Goal: Communication & Community: Answer question/provide support

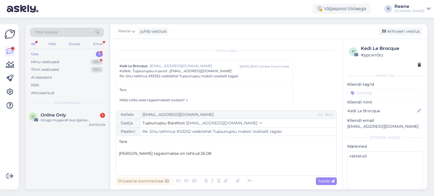
scroll to position [15, 0]
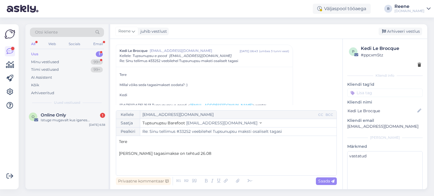
click at [33, 40] on div "All" at bounding box center [33, 43] width 6 height 7
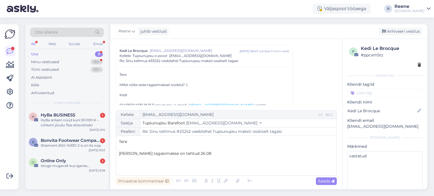
click at [46, 54] on div "Uus 3" at bounding box center [67, 54] width 74 height 8
click at [37, 54] on div "Uus" at bounding box center [34, 54] width 7 height 6
click at [42, 84] on div "Kõik" at bounding box center [67, 85] width 74 height 8
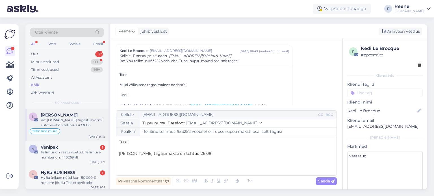
click at [55, 128] on div "tehniline mure" at bounding box center [67, 131] width 76 height 7
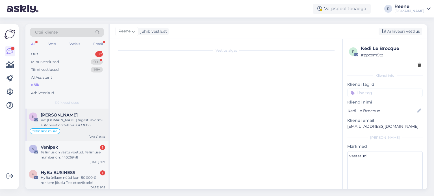
scroll to position [43, 0]
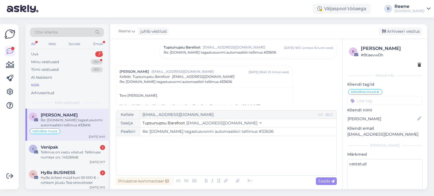
click at [146, 148] on div "﻿" at bounding box center [226, 156] width 215 height 34
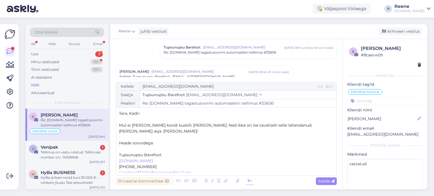
click at [248, 182] on icon at bounding box center [250, 181] width 8 height 8
click at [131, 148] on p "﻿" at bounding box center [226, 149] width 215 height 6
click at [322, 180] on span "Saada" at bounding box center [326, 181] width 16 height 5
type input "Re: Re: [DOMAIN_NAME] tagastusvormi automaatkiri tellimus #33606"
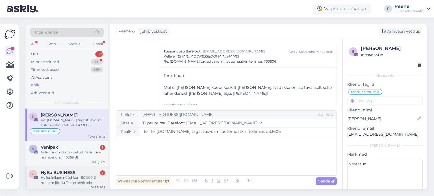
click at [71, 177] on div "HyBa ärilaen nüüd kuni 50 000 € – rohkem jõudu Teie ettevõttele!" at bounding box center [73, 180] width 64 height 10
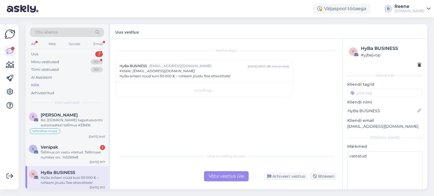
scroll to position [0, 0]
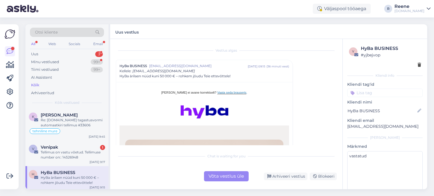
click at [419, 66] on div "y HyBa BUSINESS # yjbejvop Kliendi info Kliendi tag'id Kliendi [PERSON_NAME] BU…" at bounding box center [385, 125] width 84 height 172
click at [418, 66] on icon at bounding box center [419, 65] width 3 height 4
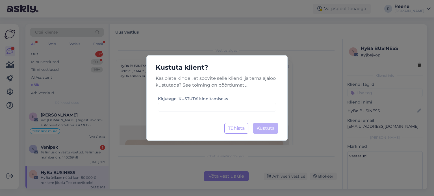
click at [221, 103] on div "Kirjutage 'KUSTUTA' kinnitamiseks" at bounding box center [217, 104] width 118 height 16
click at [220, 106] on input at bounding box center [217, 107] width 118 height 9
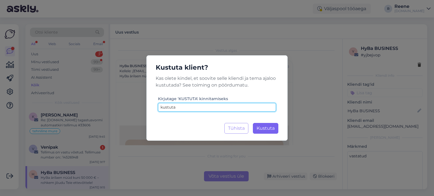
type input "kustuta"
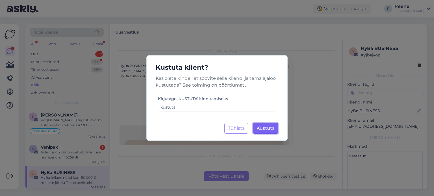
click at [276, 130] on button "Kustuta Laadimine..." at bounding box center [265, 128] width 25 height 11
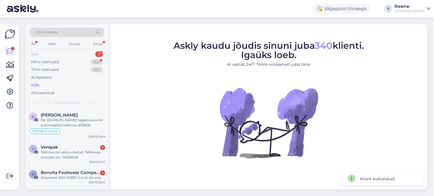
click at [66, 55] on div "Uus 2" at bounding box center [67, 54] width 74 height 8
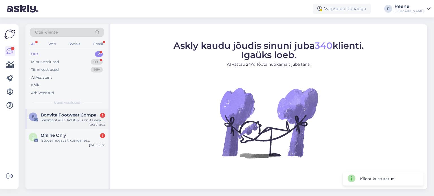
click at [59, 119] on div "Shipment #SO-14930-2 is on its way" at bounding box center [73, 120] width 64 height 5
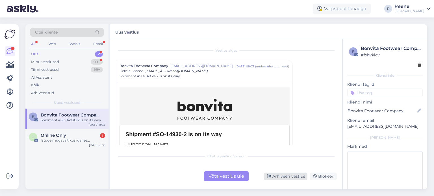
click at [281, 175] on div "Arhiveeri vestlus" at bounding box center [286, 177] width 44 height 8
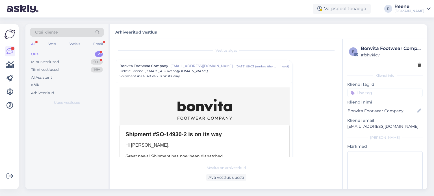
scroll to position [15, 0]
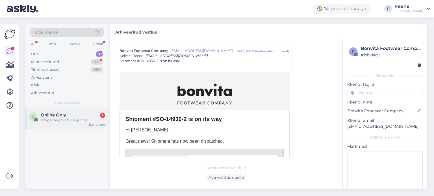
click at [77, 119] on div "Istuge mugavalt kus iganes..." at bounding box center [73, 120] width 64 height 5
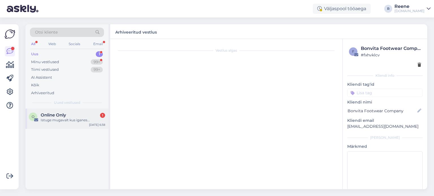
scroll to position [0, 0]
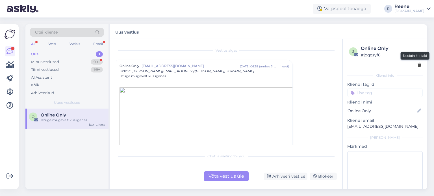
click at [418, 66] on icon at bounding box center [419, 65] width 3 height 4
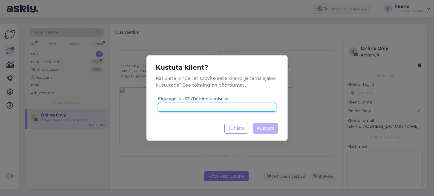
click at [209, 105] on input at bounding box center [217, 107] width 118 height 9
paste input "kustuta"
type input "kustuta"
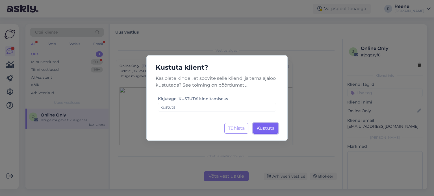
click at [266, 128] on span "Kustuta" at bounding box center [266, 128] width 18 height 5
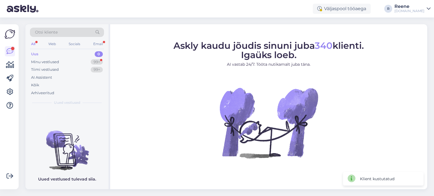
click at [32, 44] on div "All" at bounding box center [33, 43] width 6 height 7
click at [34, 84] on div "Kõik" at bounding box center [35, 86] width 8 height 6
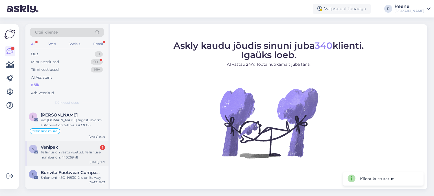
click at [61, 150] on div "Tellimus on vastu võetud. Tellimuse number on:: 14526948" at bounding box center [73, 155] width 64 height 10
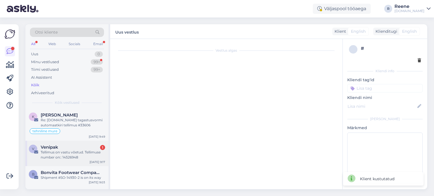
scroll to position [188, 0]
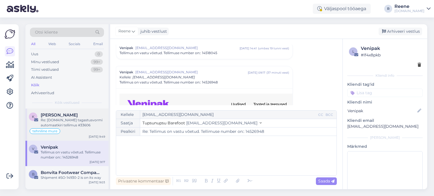
click at [72, 121] on div "Re: [DOMAIN_NAME] tagastusvormi automaatkiri tellimus #33606" at bounding box center [73, 123] width 64 height 10
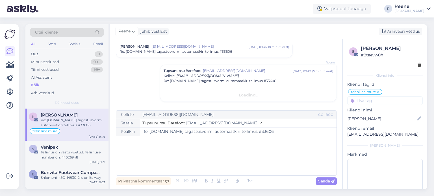
scroll to position [67, 0]
click at [137, 146] on div "﻿" at bounding box center [226, 156] width 215 height 34
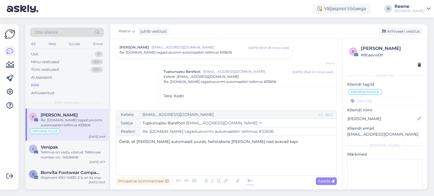
click at [250, 184] on icon at bounding box center [250, 181] width 8 height 8
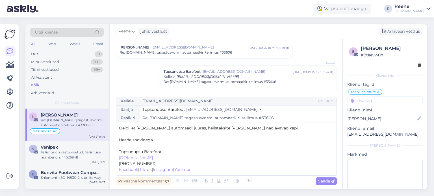
click at [131, 144] on p "﻿" at bounding box center [226, 146] width 215 height 6
click at [327, 180] on span "Saada" at bounding box center [326, 181] width 16 height 5
type input "Re: Re: [DOMAIN_NAME] tagastusvormi automaatkiri tellimus #33606"
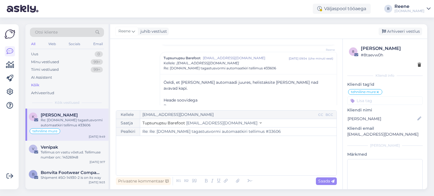
scroll to position [212, 0]
